Goal: Transaction & Acquisition: Purchase product/service

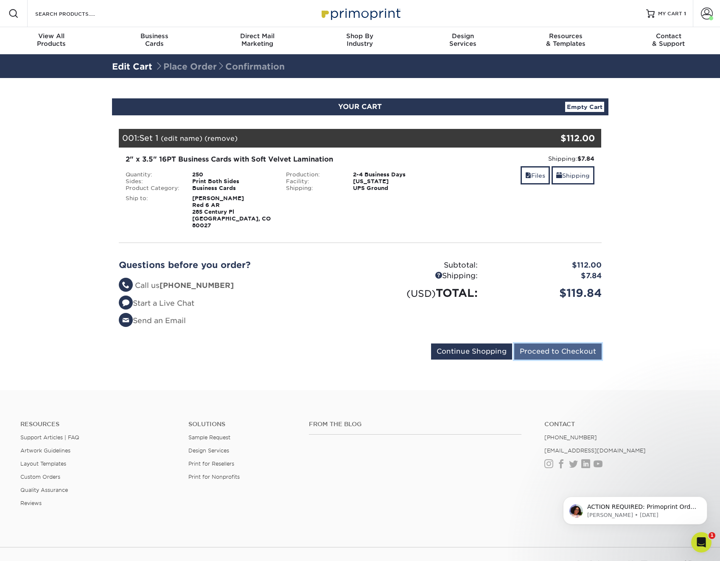
click at [531, 347] on input "Proceed to Checkout" at bounding box center [557, 352] width 87 height 16
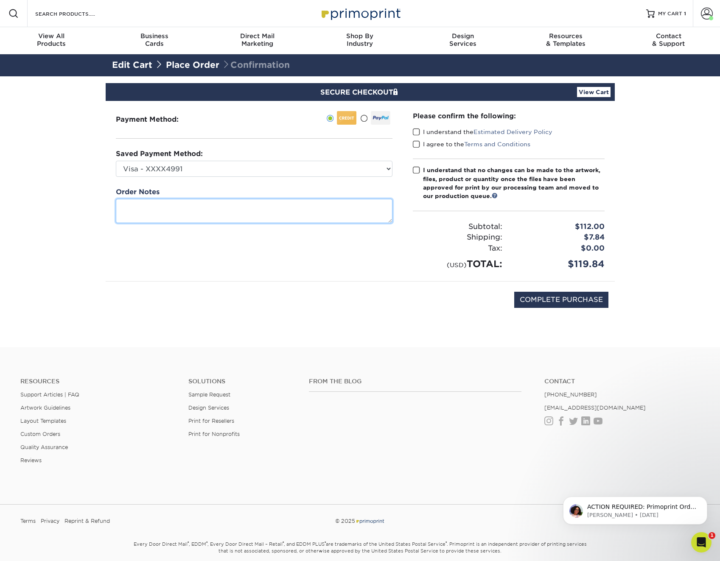
click at [224, 204] on textarea at bounding box center [254, 211] width 277 height 24
type textarea "PO1588"
click at [417, 293] on div "COMPLETE PURCHASE" at bounding box center [360, 304] width 496 height 45
click at [415, 133] on span at bounding box center [416, 132] width 7 height 8
click at [0, 0] on input "I understand the Estimated Delivery Policy" at bounding box center [0, 0] width 0 height 0
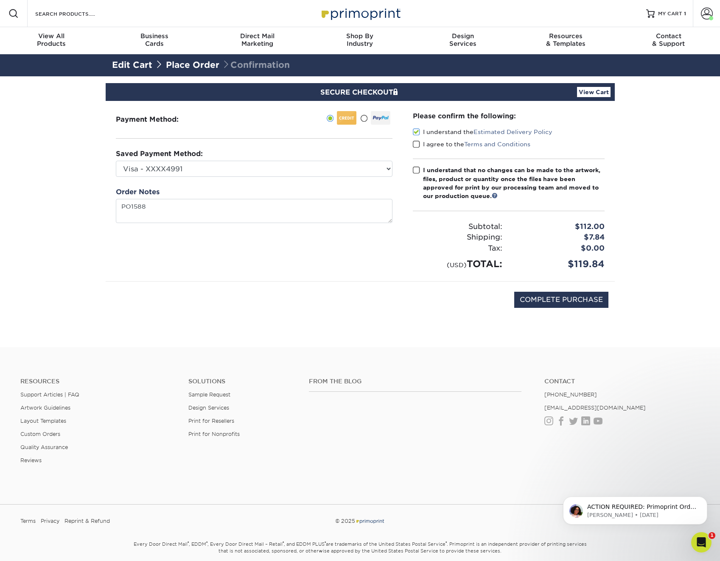
click at [415, 147] on span at bounding box center [416, 144] width 7 height 8
click at [0, 0] on input "I agree to the Terms and Conditions" at bounding box center [0, 0] width 0 height 0
click at [567, 301] on input "COMPLETE PURCHASE" at bounding box center [561, 300] width 94 height 16
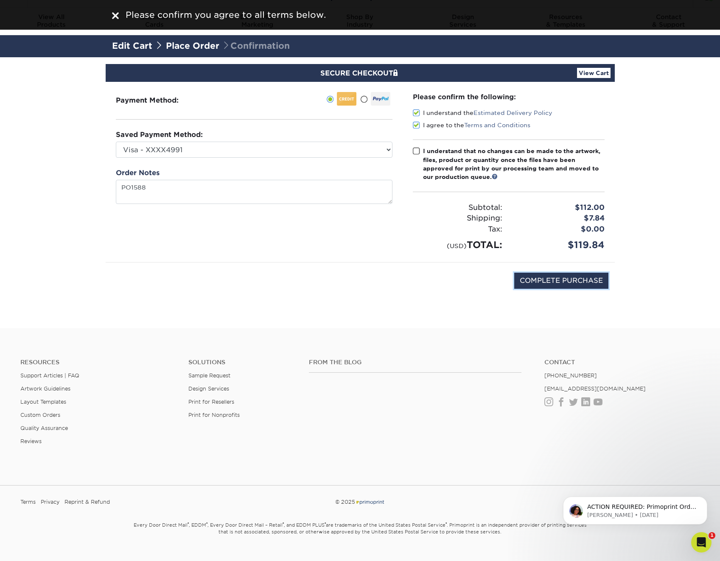
scroll to position [34, 0]
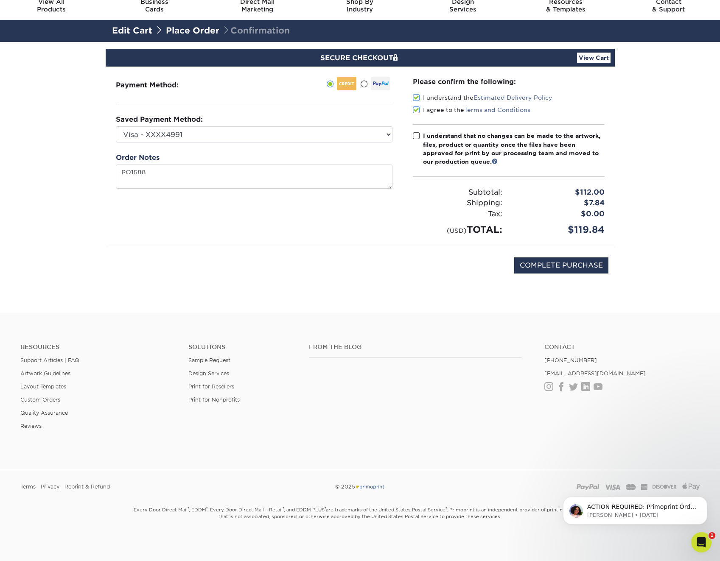
click at [413, 135] on span at bounding box center [416, 136] width 7 height 8
click at [0, 0] on input "I understand that no changes can be made to the artwork, files, product or quan…" at bounding box center [0, 0] width 0 height 0
click at [565, 263] on input "COMPLETE PURCHASE" at bounding box center [561, 265] width 94 height 16
type input "PROCESSING, PLEASE WAIT..."
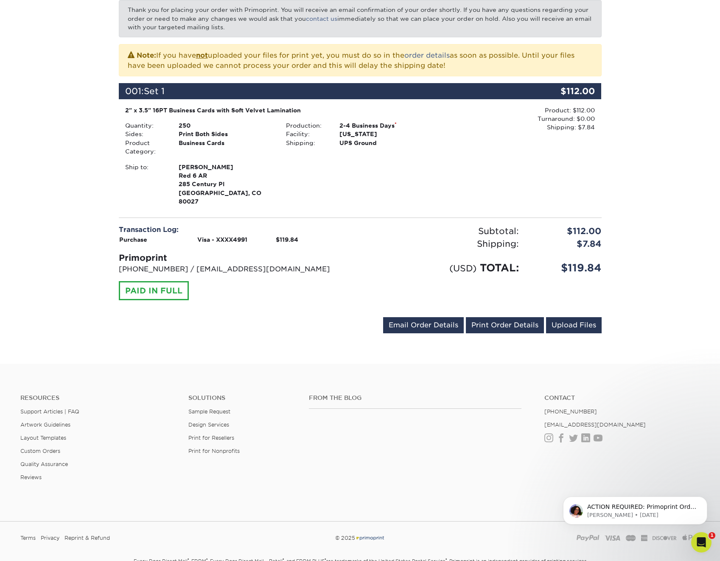
scroll to position [110, 0]
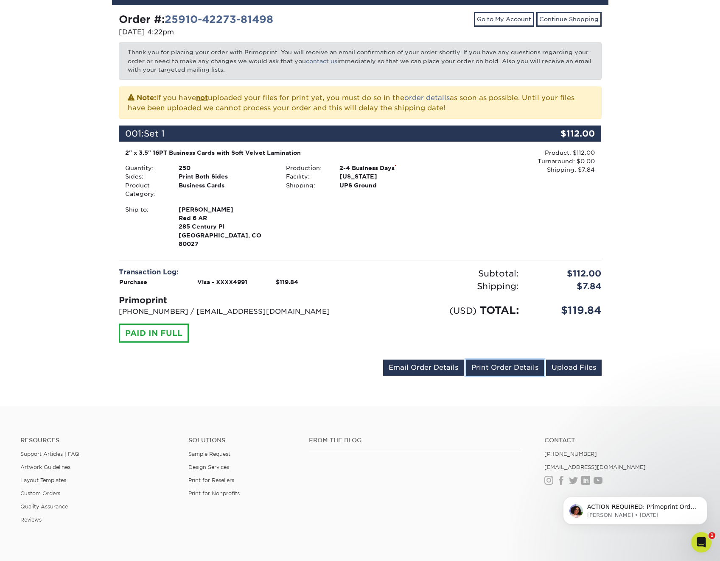
drag, startPoint x: 512, startPoint y: 360, endPoint x: 59, endPoint y: 512, distance: 478.3
click at [512, 360] on link "Print Order Details" at bounding box center [505, 368] width 78 height 16
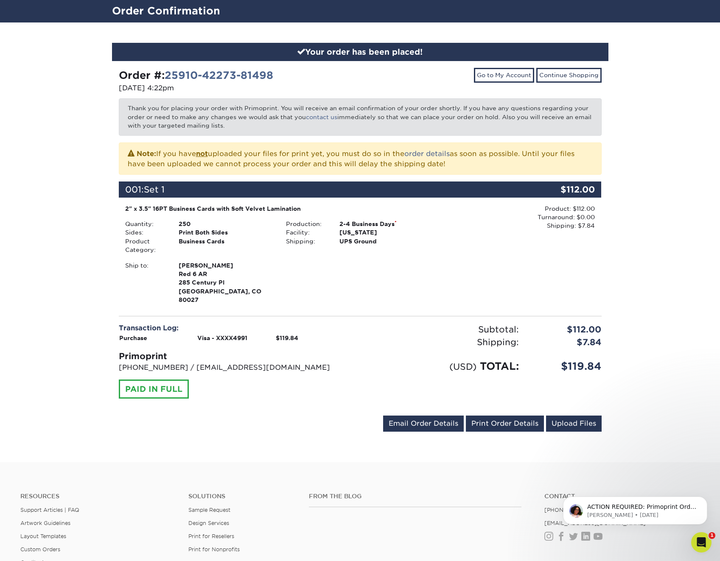
scroll to position [0, 0]
